Goal: Find specific page/section: Find specific page/section

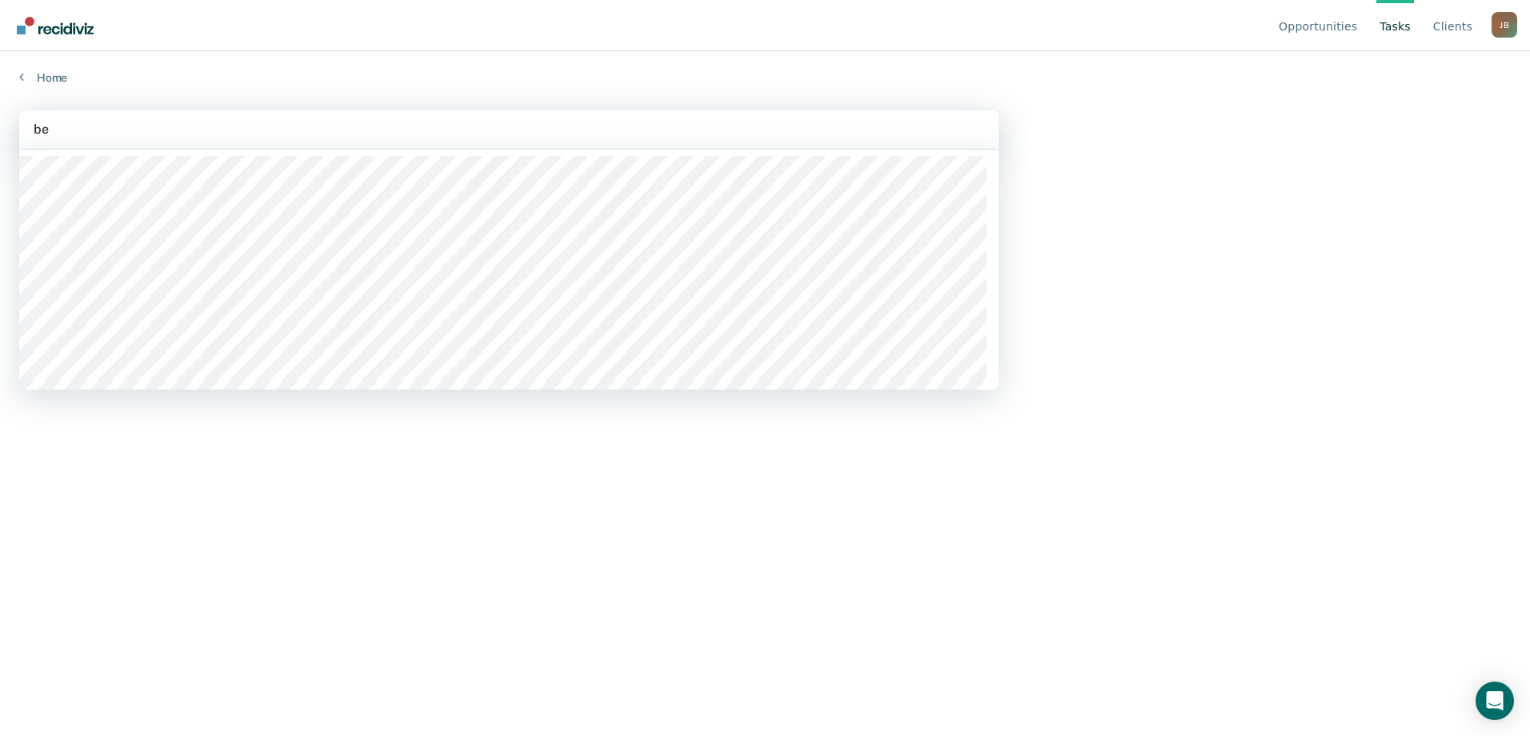
type input "b"
type input "moj"
